Goal: Communication & Community: Participate in discussion

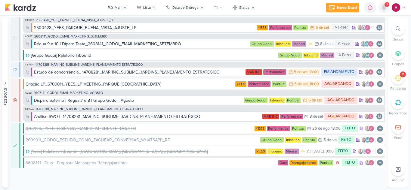
click at [383, 11] on div at bounding box center [383, 7] width 11 height 11
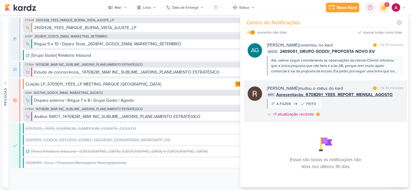
click at [361, 106] on div "[PERSON_NAME] mudou o status do kard marcar como lida há 32 minutos IM51 Aprese…" at bounding box center [335, 102] width 137 height 35
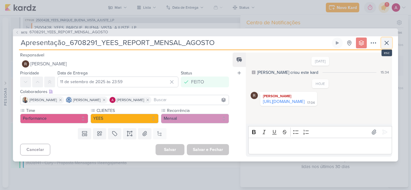
click at [390, 42] on button at bounding box center [386, 43] width 11 height 11
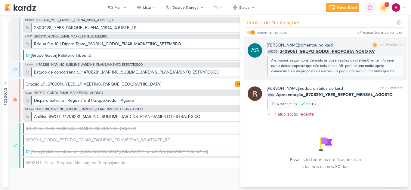
click at [384, 51] on div "AG202 2409051_GRUPO GODOI_PROPOSTA NOVO KV" at bounding box center [335, 51] width 137 height 6
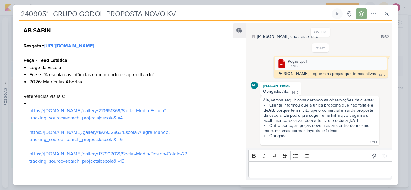
scroll to position [120, 0]
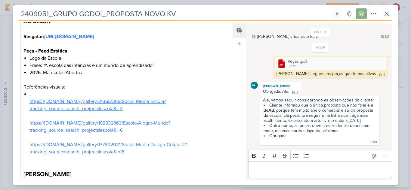
click at [110, 111] on link "https://[DOMAIN_NAME]/gallery/213651369/Social-Media-Escola?tracking_source=sea…" at bounding box center [97, 105] width 136 height 13
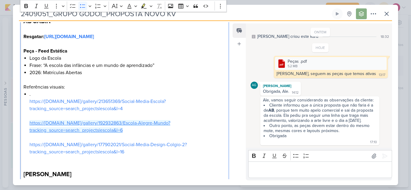
click at [39, 134] on link "https://[DOMAIN_NAME]/gallery/192932863/Escola-Alegre-Mundo?tracking_source=sea…" at bounding box center [99, 126] width 141 height 13
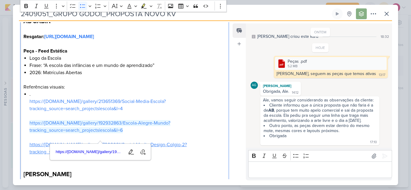
click at [34, 155] on link "https://[DOMAIN_NAME]/gallery/177902021/Social-Media-Design-Colgio-2?tracking_s…" at bounding box center [107, 148] width 157 height 13
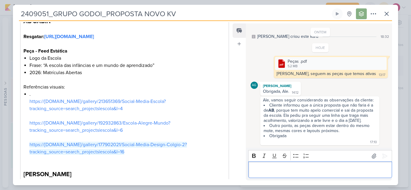
click at [267, 173] on p "Editor editing area: main" at bounding box center [319, 170] width 137 height 7
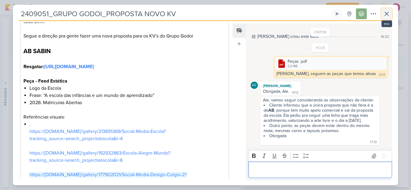
click at [385, 10] on button at bounding box center [386, 13] width 11 height 11
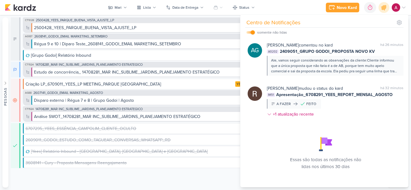
click at [385, 10] on icon at bounding box center [384, 7] width 10 height 10
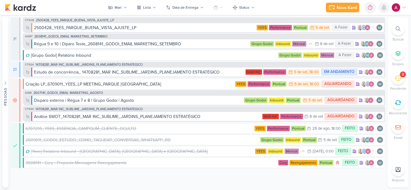
click at [380, 8] on icon at bounding box center [383, 7] width 7 height 7
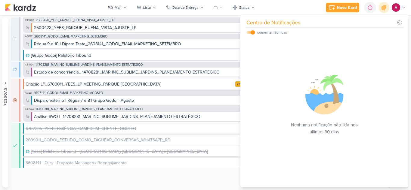
click at [251, 31] on div "somente não lidas" at bounding box center [266, 32] width 41 height 7
click at [252, 33] on input "checkbox" at bounding box center [253, 32] width 4 height 4
checkbox input "false"
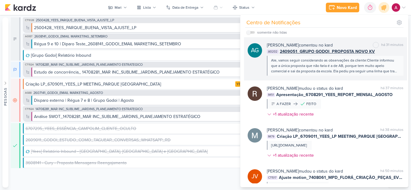
click at [352, 44] on div "[PERSON_NAME] comentou no kard marcar como não lida há 31 minutos" at bounding box center [335, 45] width 137 height 6
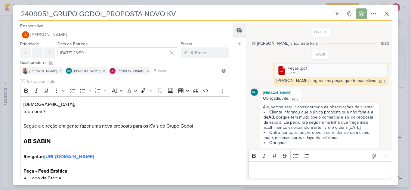
scroll to position [7, 0]
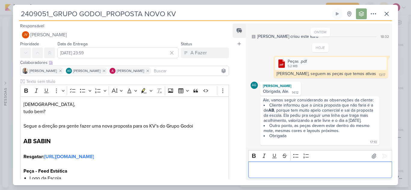
click at [297, 164] on div "Editor editing area: main" at bounding box center [320, 170] width 144 height 17
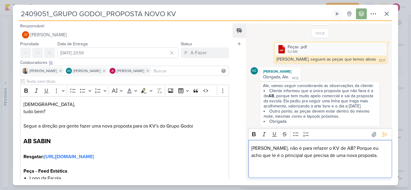
scroll to position [29, 0]
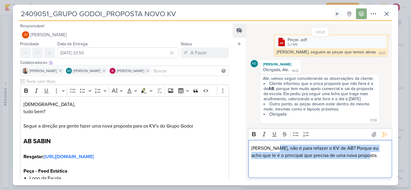
drag, startPoint x: 270, startPoint y: 149, endPoint x: 368, endPoint y: 156, distance: 98.0
click at [368, 156] on p "[PERSON_NAME], não é para refazer o KV de AB? Porque eu acho que le é o princip…" at bounding box center [319, 152] width 137 height 14
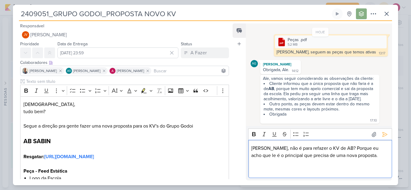
scroll to position [21, 0]
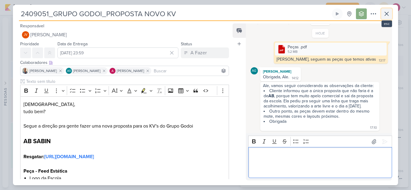
click at [385, 13] on icon at bounding box center [386, 13] width 7 height 7
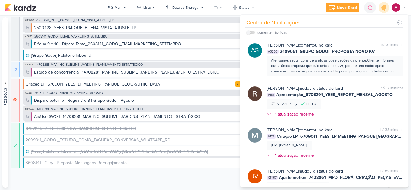
scroll to position [0, 0]
